Goal: Communication & Community: Answer question/provide support

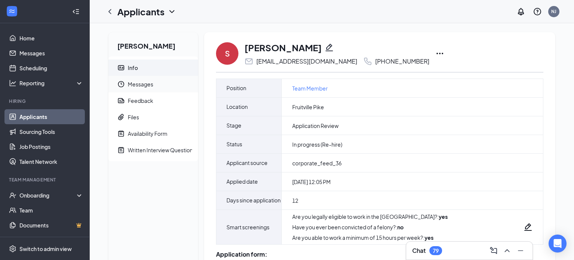
click at [141, 91] on span "Messages" at bounding box center [160, 84] width 64 height 16
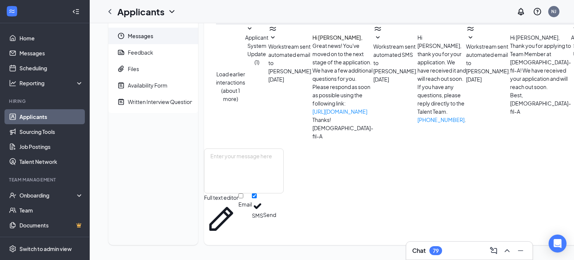
scroll to position [177, 0]
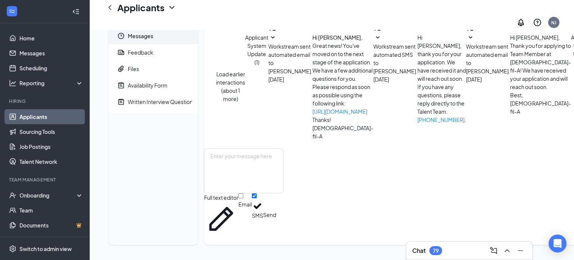
click at [148, 102] on div "[PERSON_NAME] Info Messages Feedback Files Availability Form Written Interview …" at bounding box center [153, 114] width 90 height 261
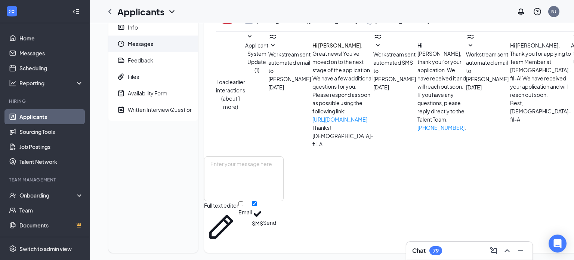
scroll to position [0, 0]
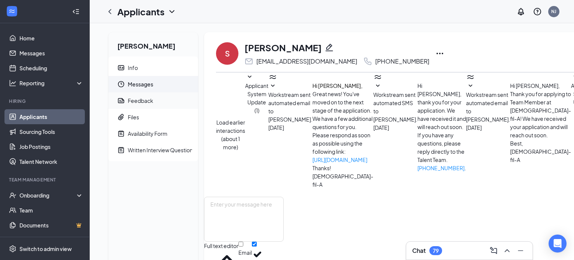
click at [158, 102] on span "Feedback" at bounding box center [160, 100] width 64 height 16
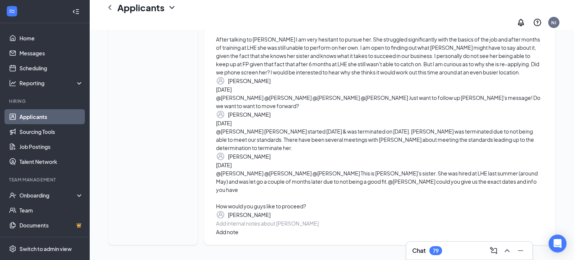
scroll to position [1615, 0]
click at [273, 227] on div "Add internal notes about [PERSON_NAME] Add note" at bounding box center [379, 227] width 327 height 17
click at [265, 219] on div "Add internal notes about [PERSON_NAME] Add note" at bounding box center [379, 227] width 327 height 17
click at [254, 221] on div at bounding box center [379, 223] width 326 height 8
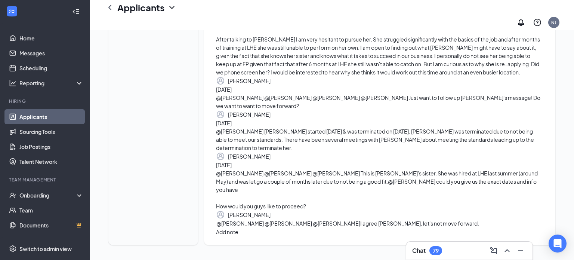
click at [238, 227] on button "Add note" at bounding box center [227, 231] width 22 height 8
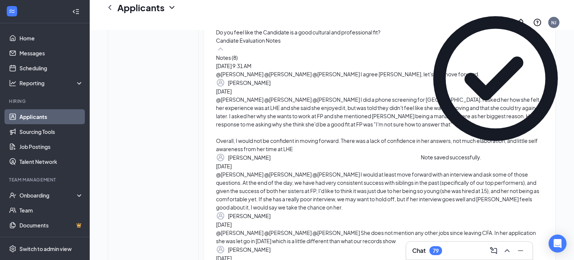
scroll to position [727, 0]
